Goal: Information Seeking & Learning: Learn about a topic

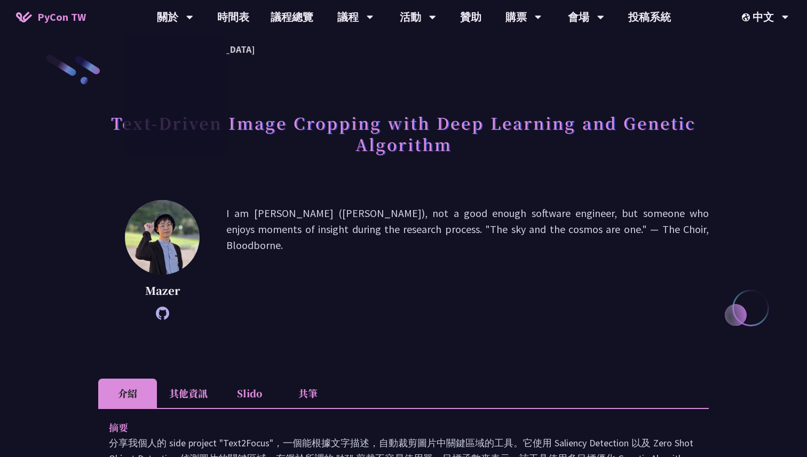
click at [70, 19] on span "PyCon TW" at bounding box center [61, 17] width 49 height 16
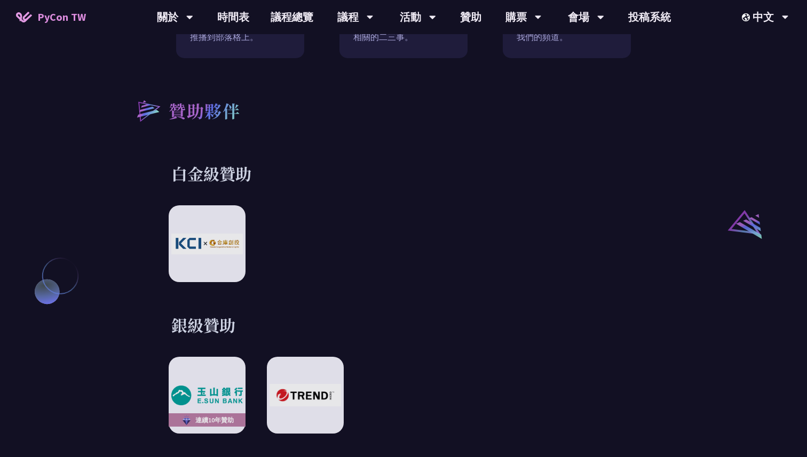
scroll to position [1157, 0]
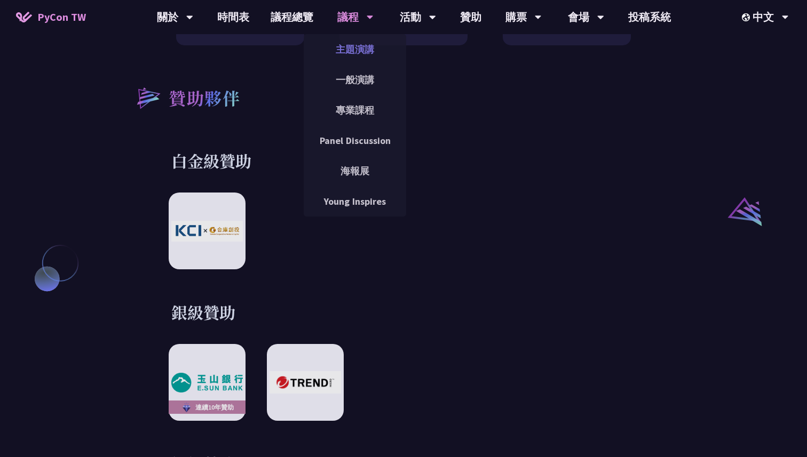
click at [362, 50] on link "主題演講" at bounding box center [355, 49] width 102 height 25
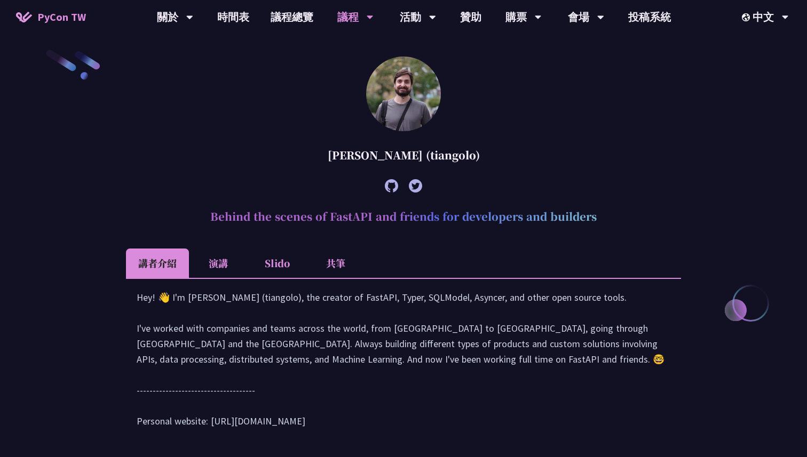
scroll to position [245, 0]
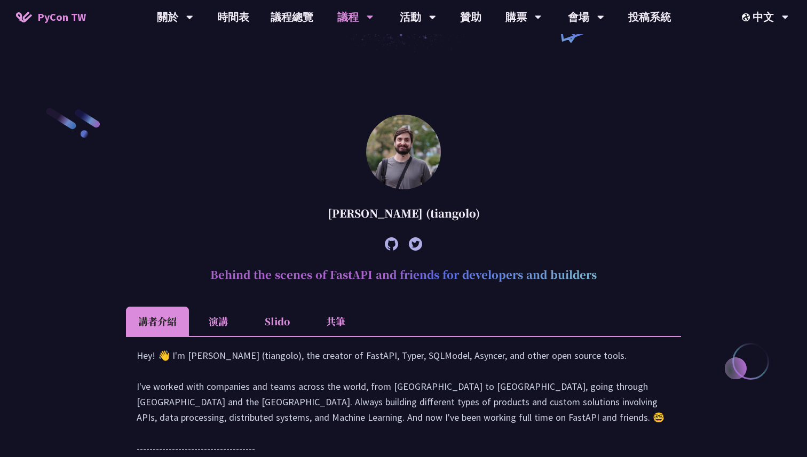
drag, startPoint x: 296, startPoint y: 283, endPoint x: 351, endPoint y: 273, distance: 55.9
click at [351, 273] on h2 "Behind the scenes of FastAPI and friends for developers and builders" at bounding box center [403, 275] width 555 height 32
click at [420, 290] on h2 "Behind the scenes of FastAPI and friends for developers and builders" at bounding box center [403, 275] width 555 height 32
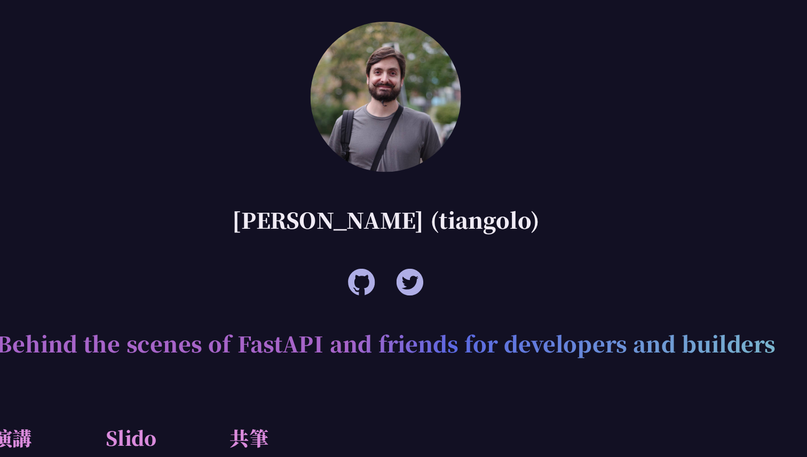
drag, startPoint x: 323, startPoint y: 214, endPoint x: 441, endPoint y: 216, distance: 118.5
click at [441, 216] on div "[PERSON_NAME] (tiangolo)" at bounding box center [403, 213] width 555 height 32
click at [447, 218] on div "[PERSON_NAME] (tiangolo)" at bounding box center [403, 213] width 555 height 32
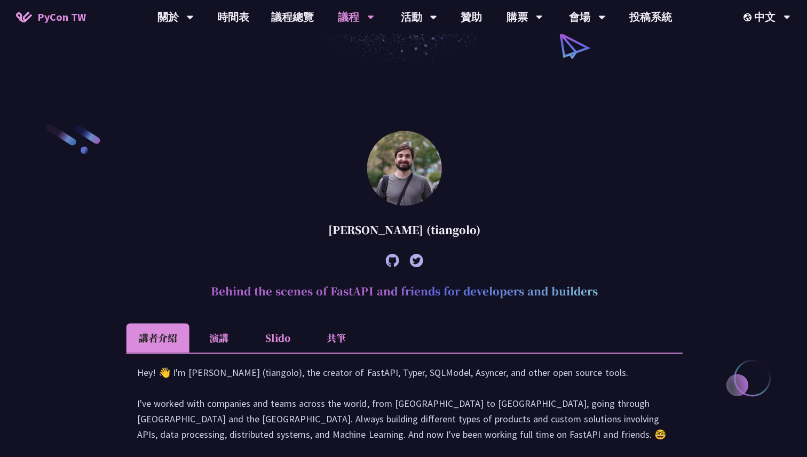
scroll to position [229, 0]
